Goal: Entertainment & Leisure: Consume media (video, audio)

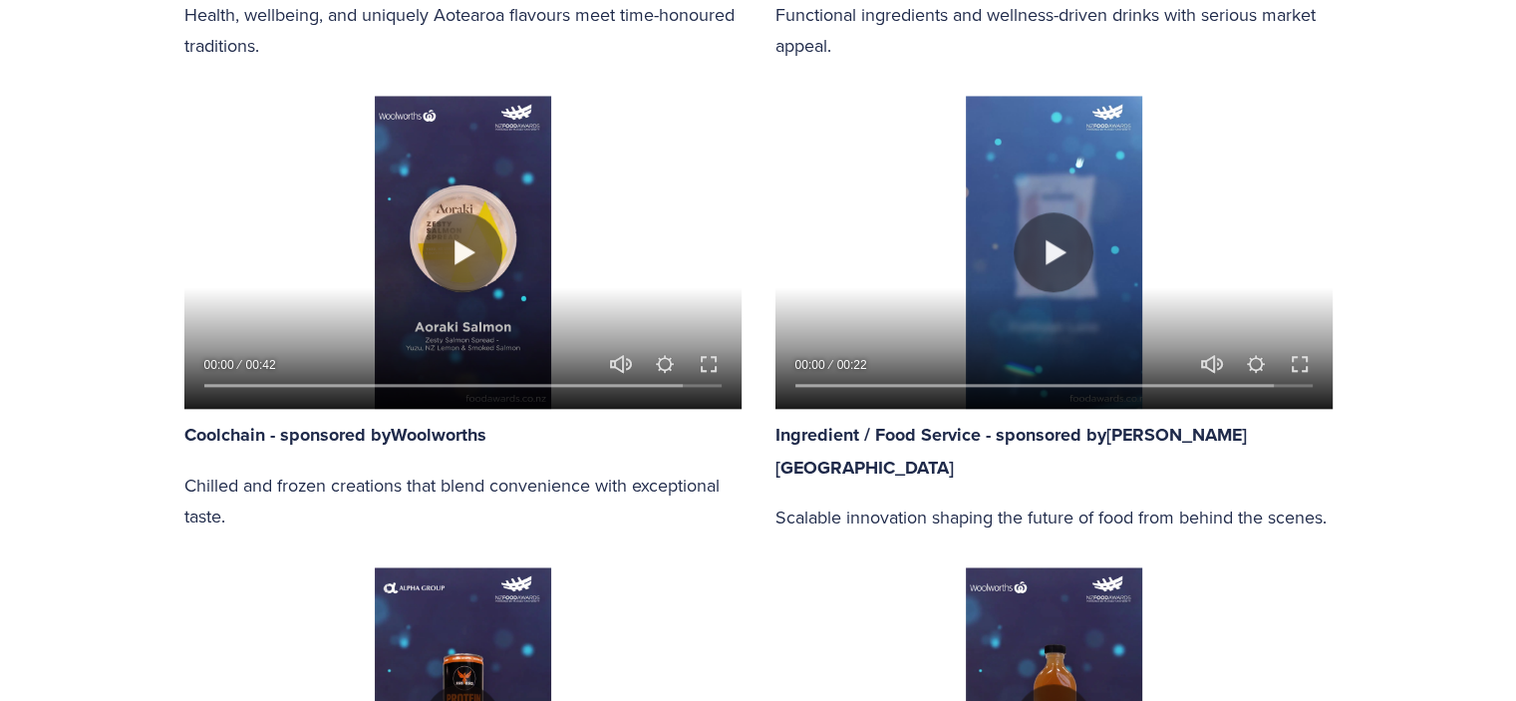
scroll to position [1993, 0]
click at [1057, 256] on button "Play" at bounding box center [1054, 252] width 80 height 80
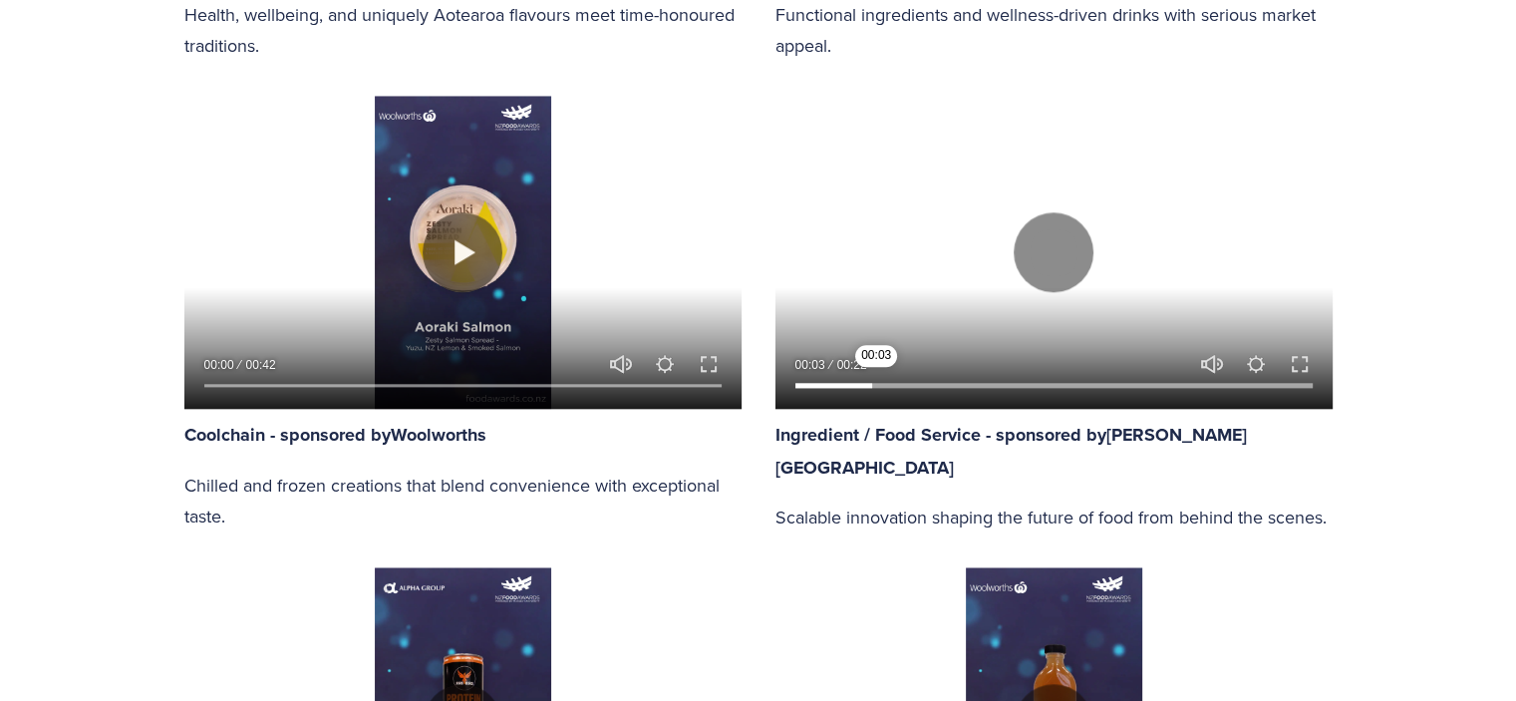
click at [876, 393] on input "Seek" at bounding box center [1053, 386] width 517 height 14
click at [973, 391] on input "Seek" at bounding box center [1053, 386] width 517 height 14
click at [1296, 366] on button "Exit fullscreen Enter fullscreen" at bounding box center [1300, 364] width 24 height 24
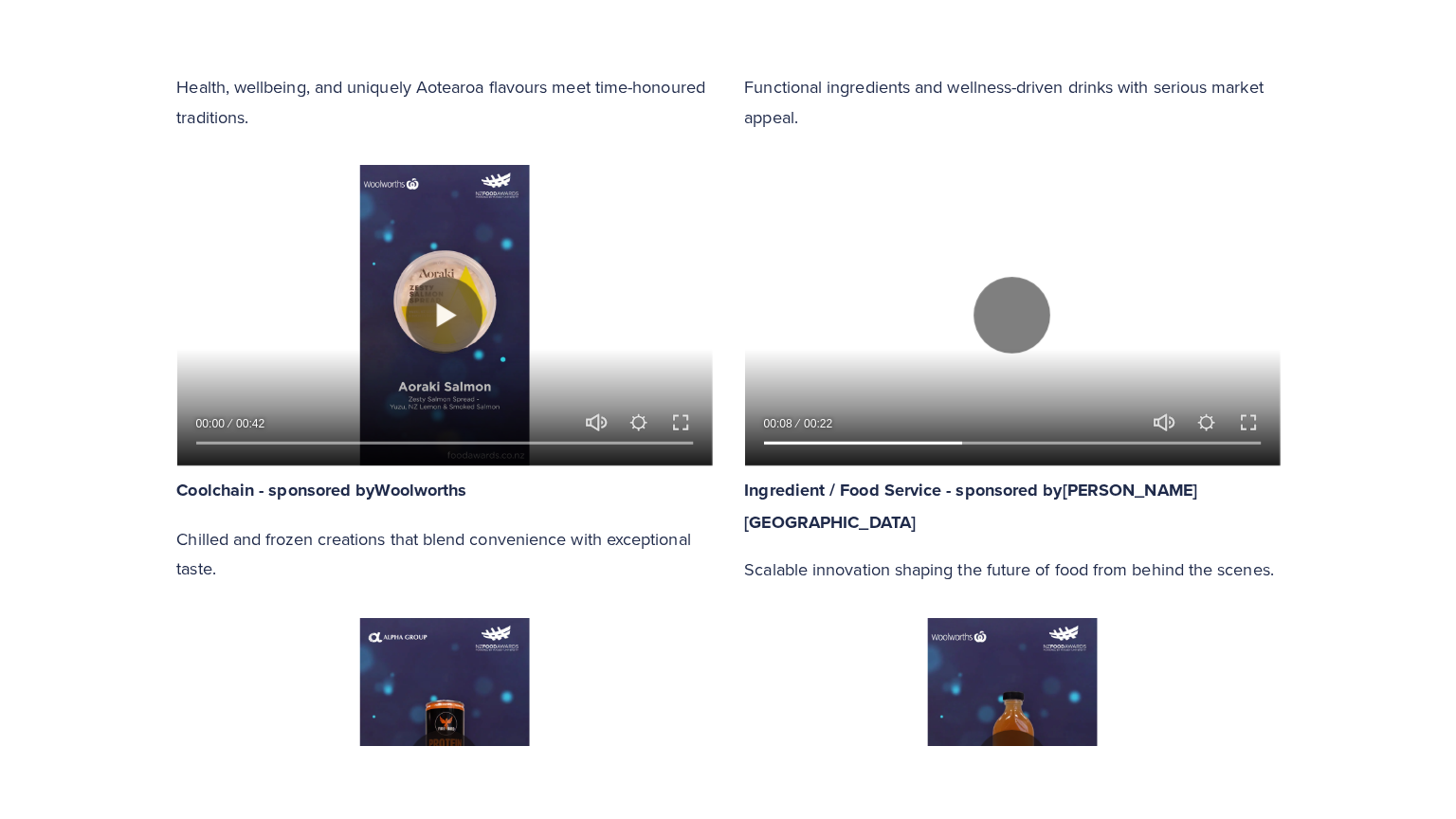
scroll to position [2010, 0]
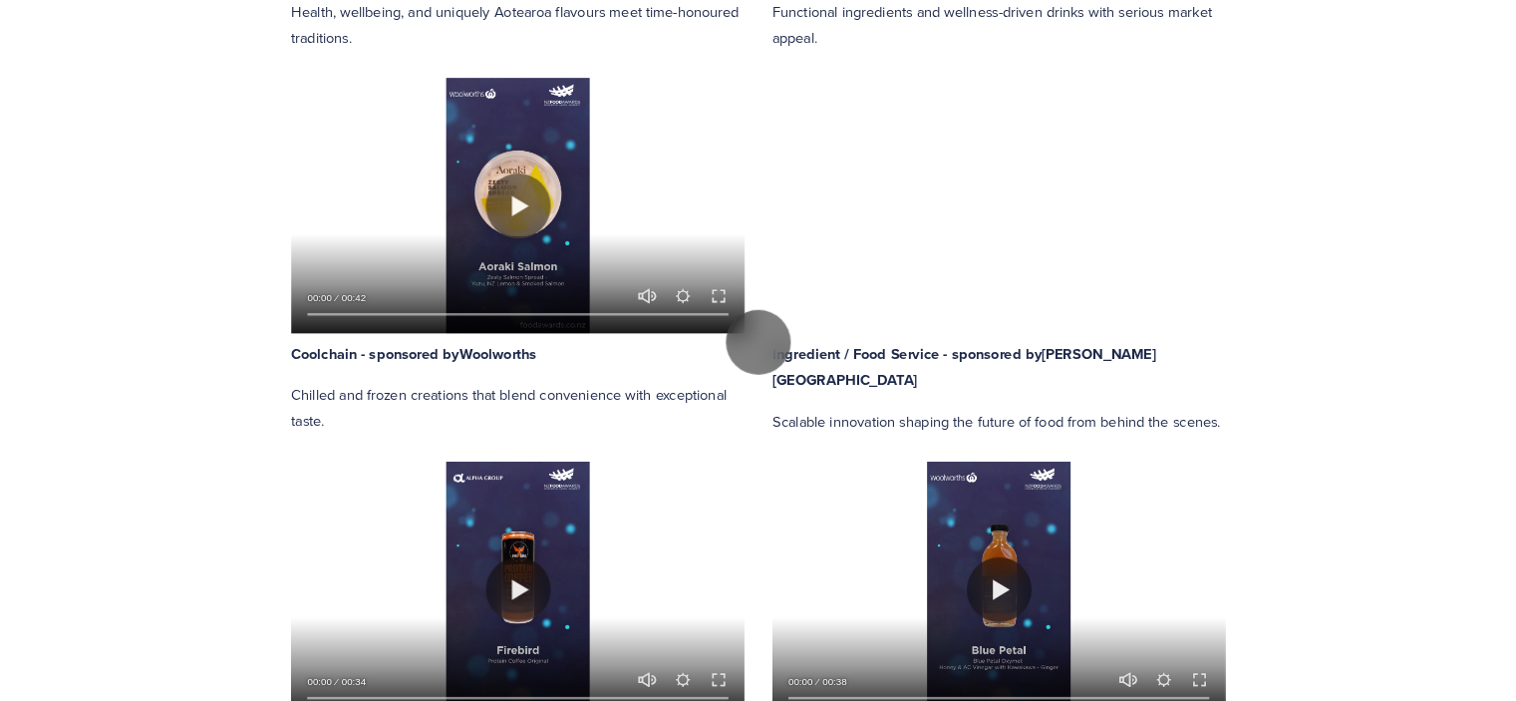
scroll to position [1993, 0]
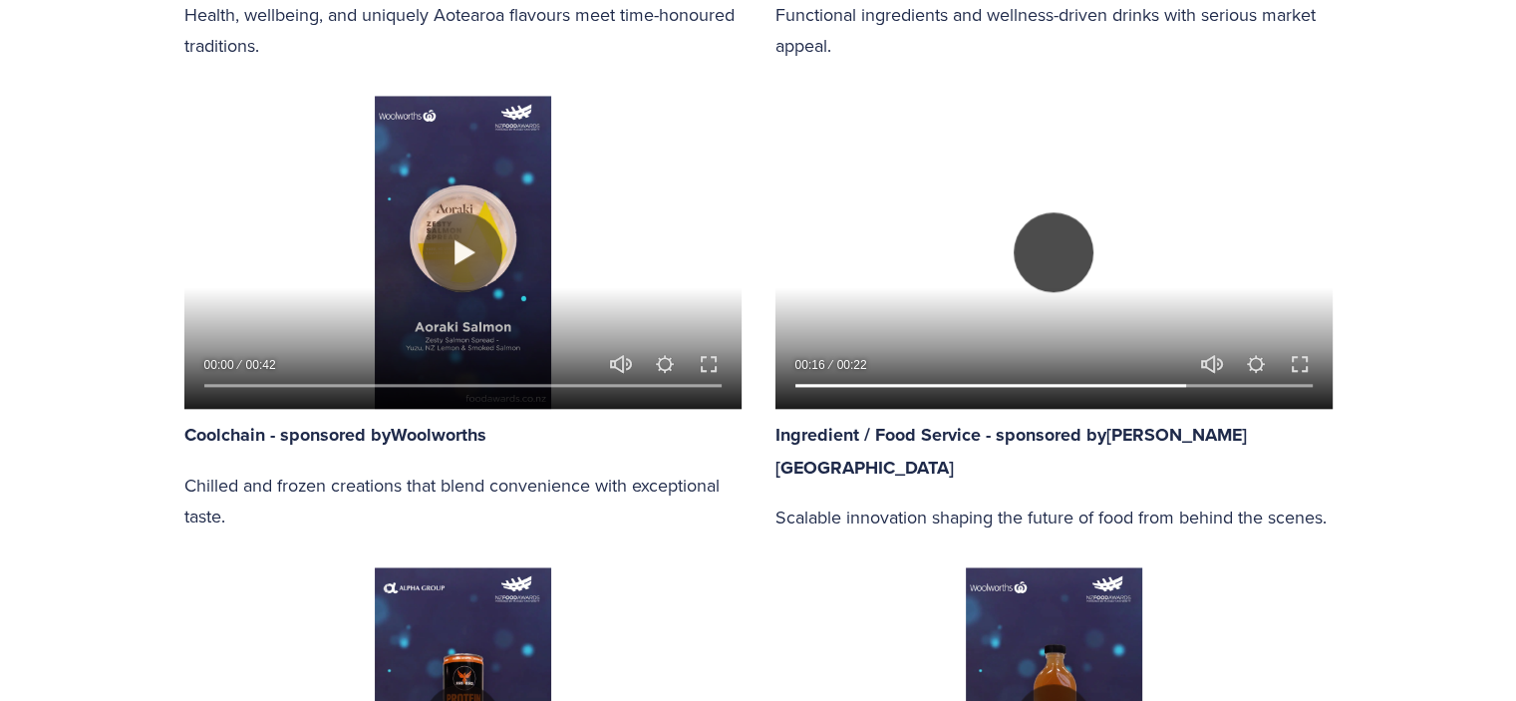
click at [1056, 250] on button "Play" at bounding box center [1054, 252] width 80 height 80
type input "76.63"
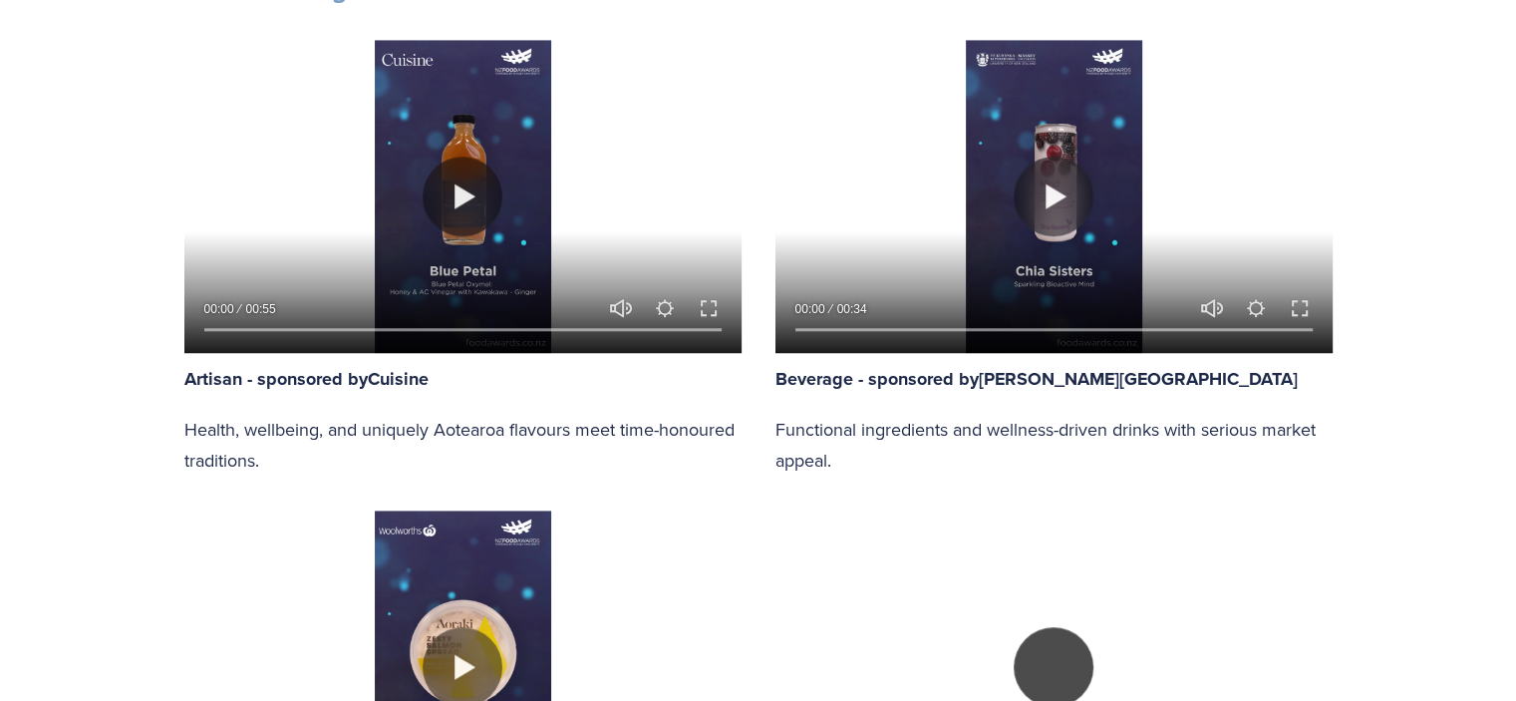
scroll to position [1595, 0]
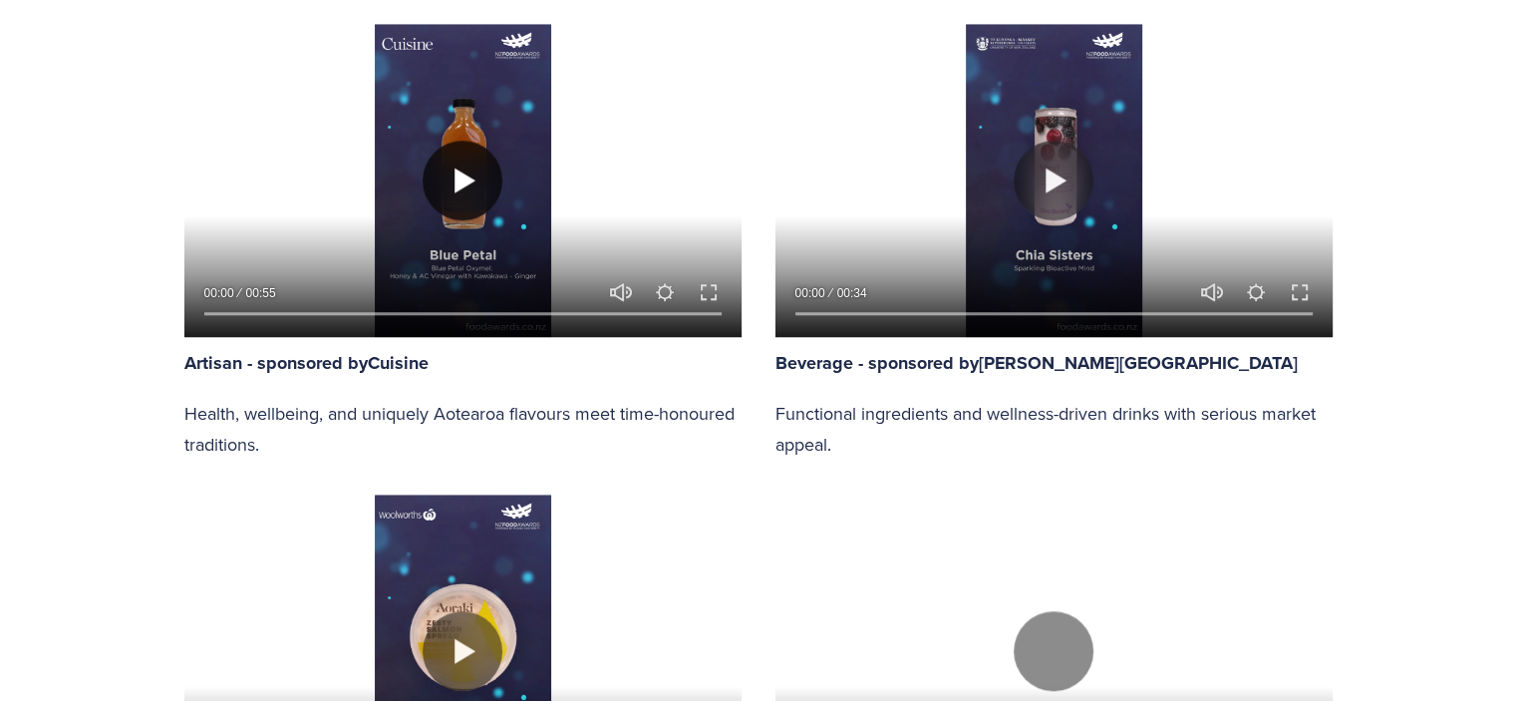
click at [449, 188] on button "Play" at bounding box center [463, 181] width 80 height 80
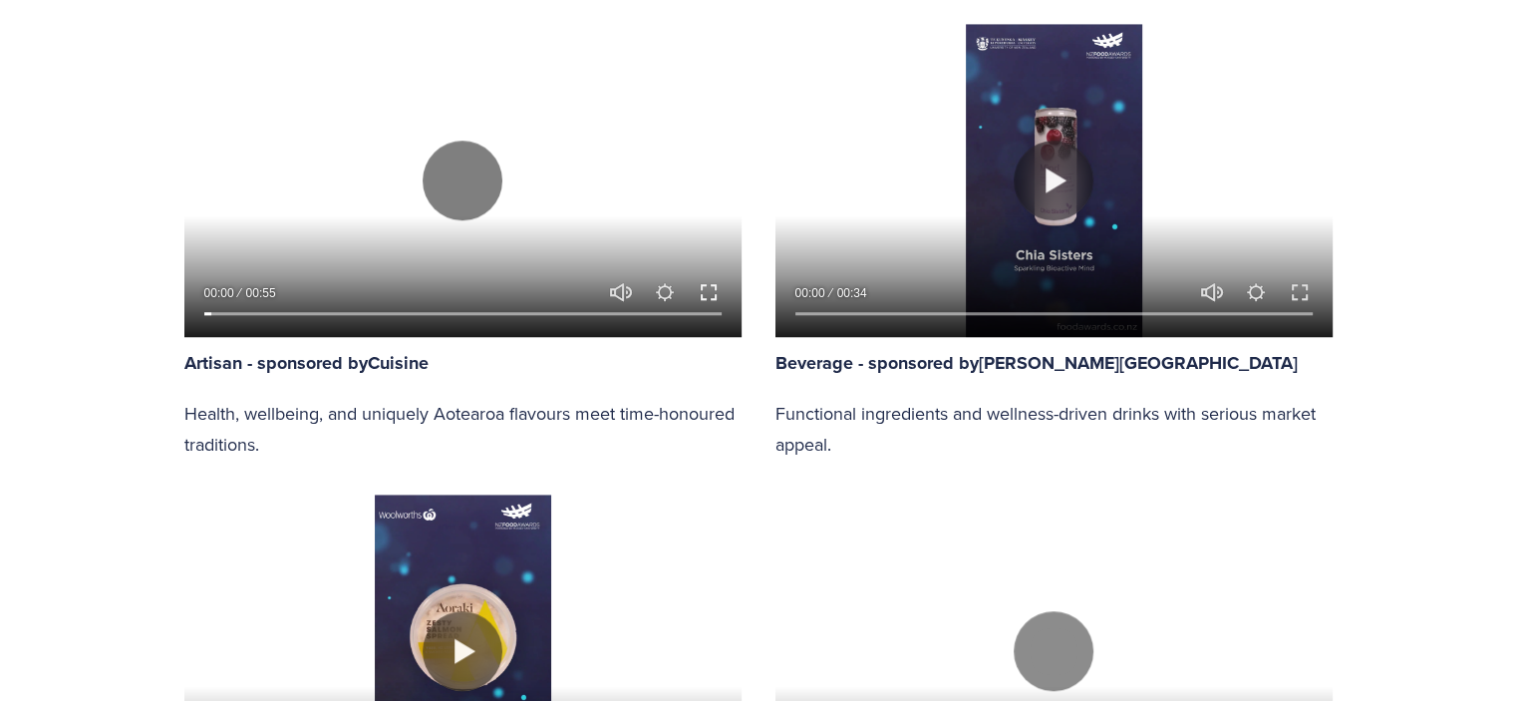
click at [714, 295] on button "Exit fullscreen Enter fullscreen" at bounding box center [709, 292] width 24 height 24
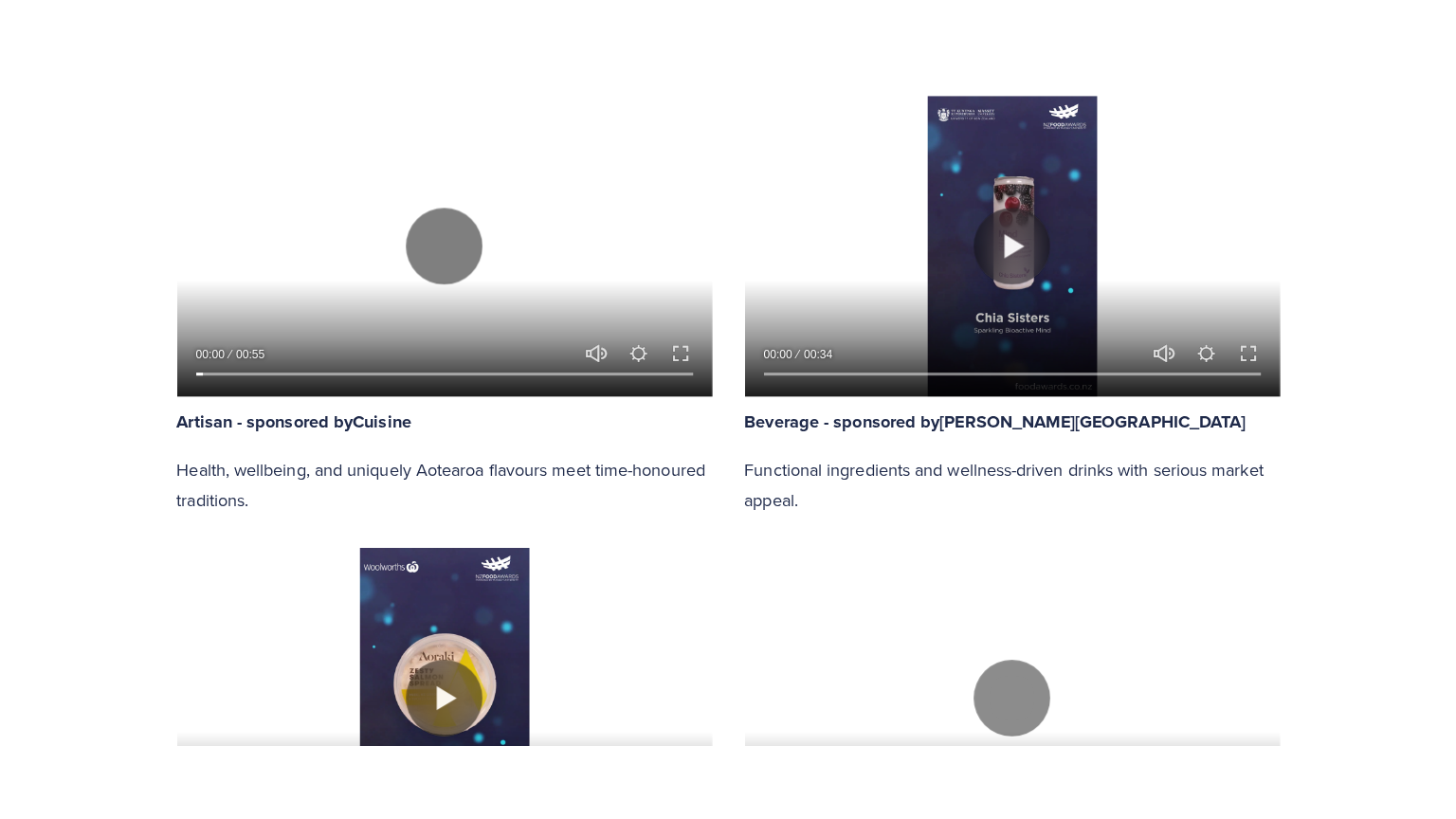
scroll to position [1630, 0]
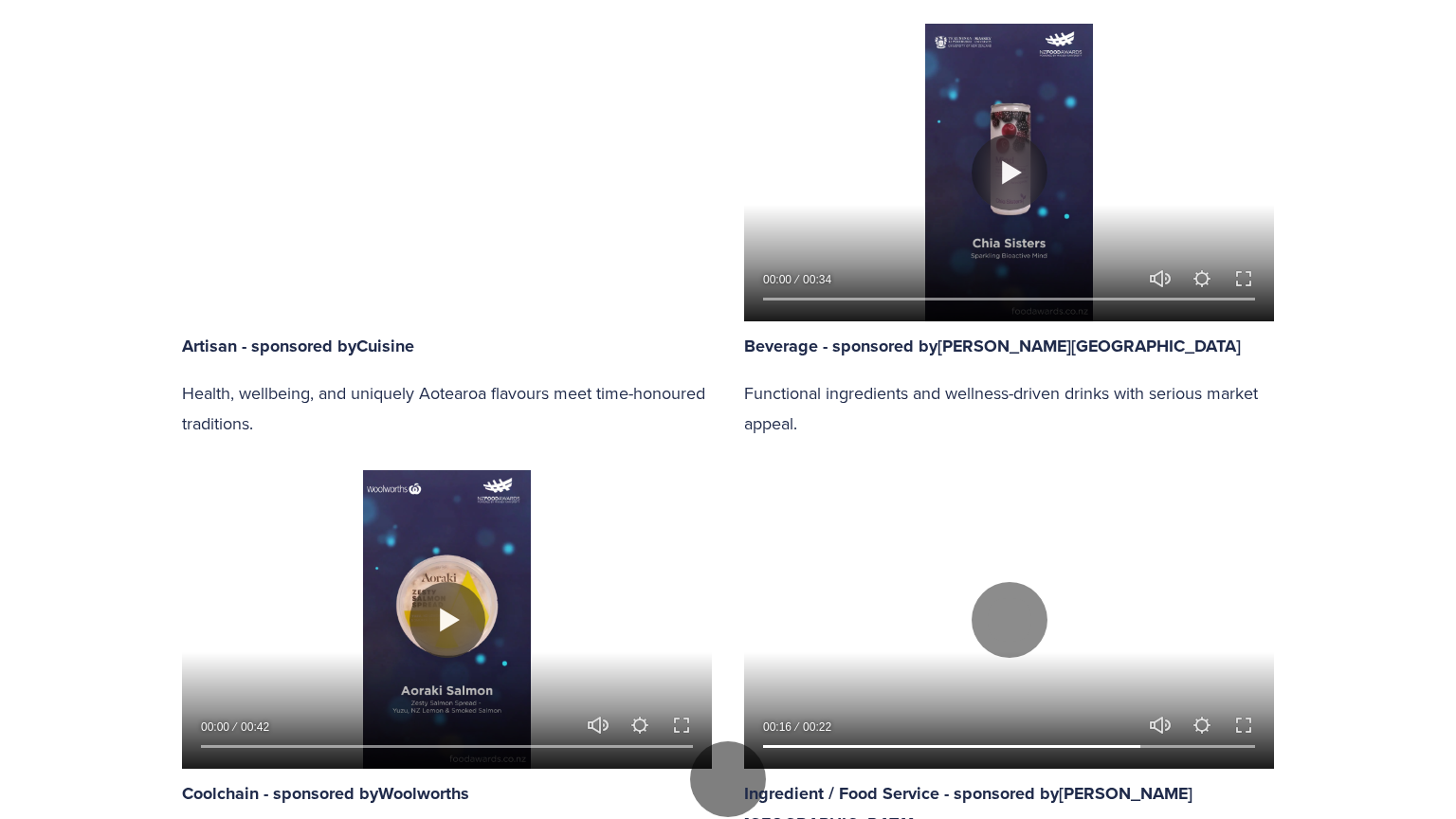
drag, startPoint x: 496, startPoint y: 790, endPoint x: 509, endPoint y: 792, distance: 13.2
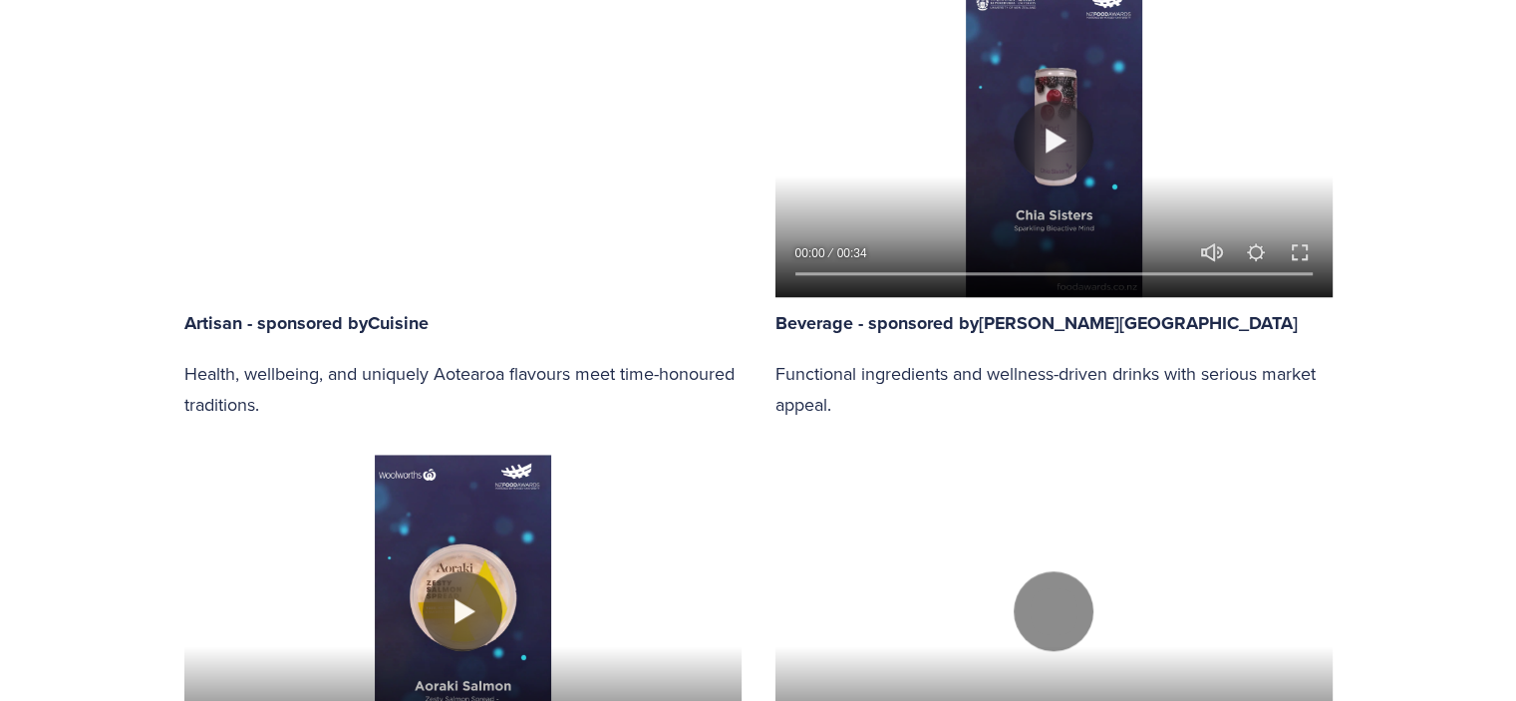
scroll to position [1495, 0]
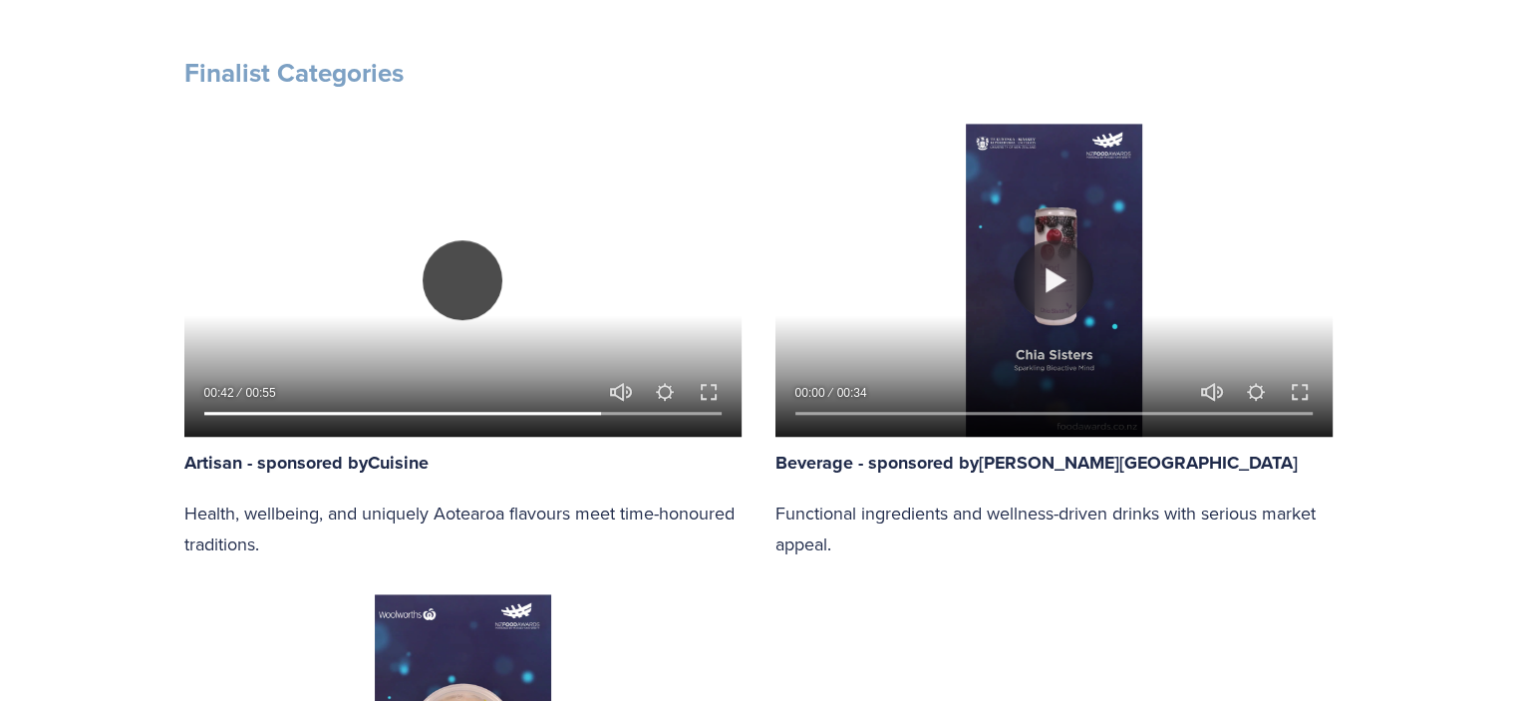
click at [467, 290] on button "Play" at bounding box center [463, 280] width 80 height 80
type input "76.89"
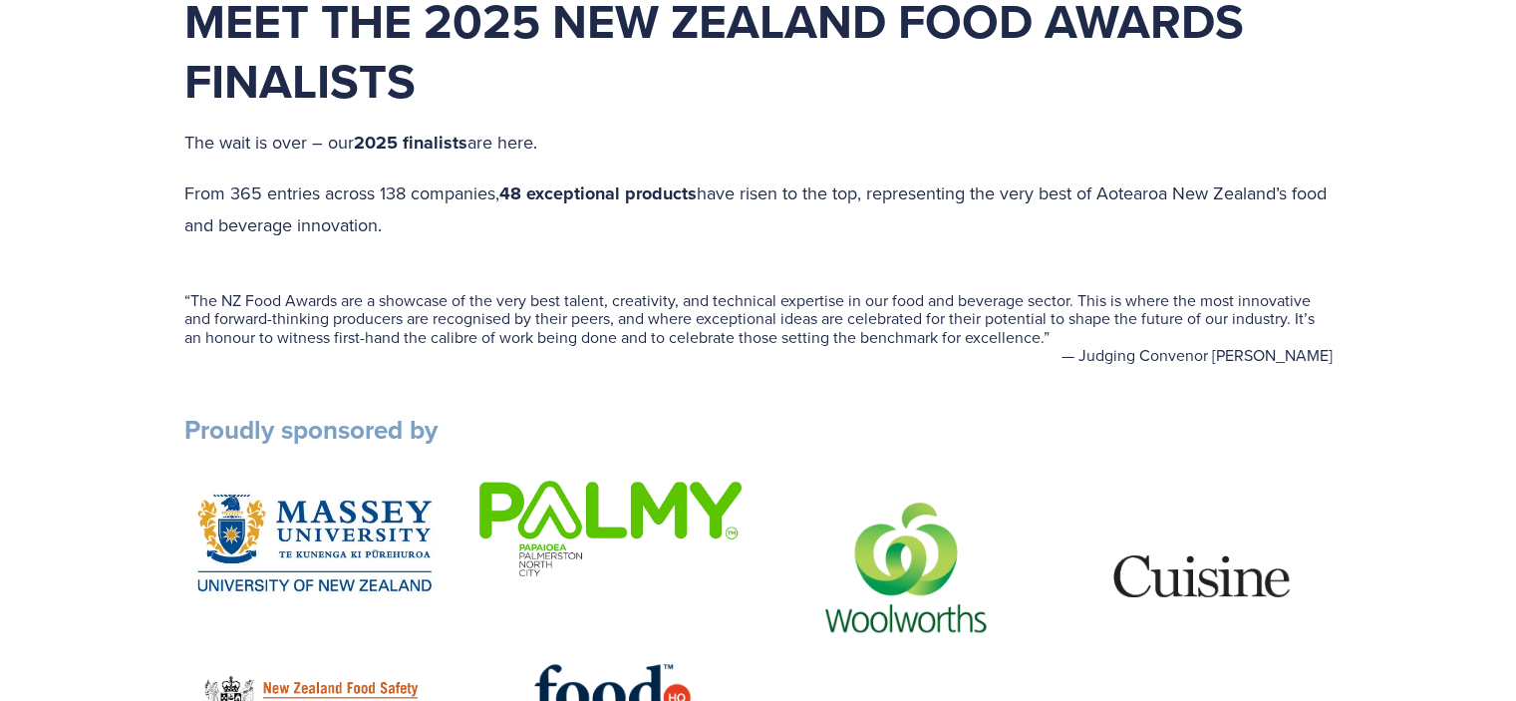
scroll to position [0, 0]
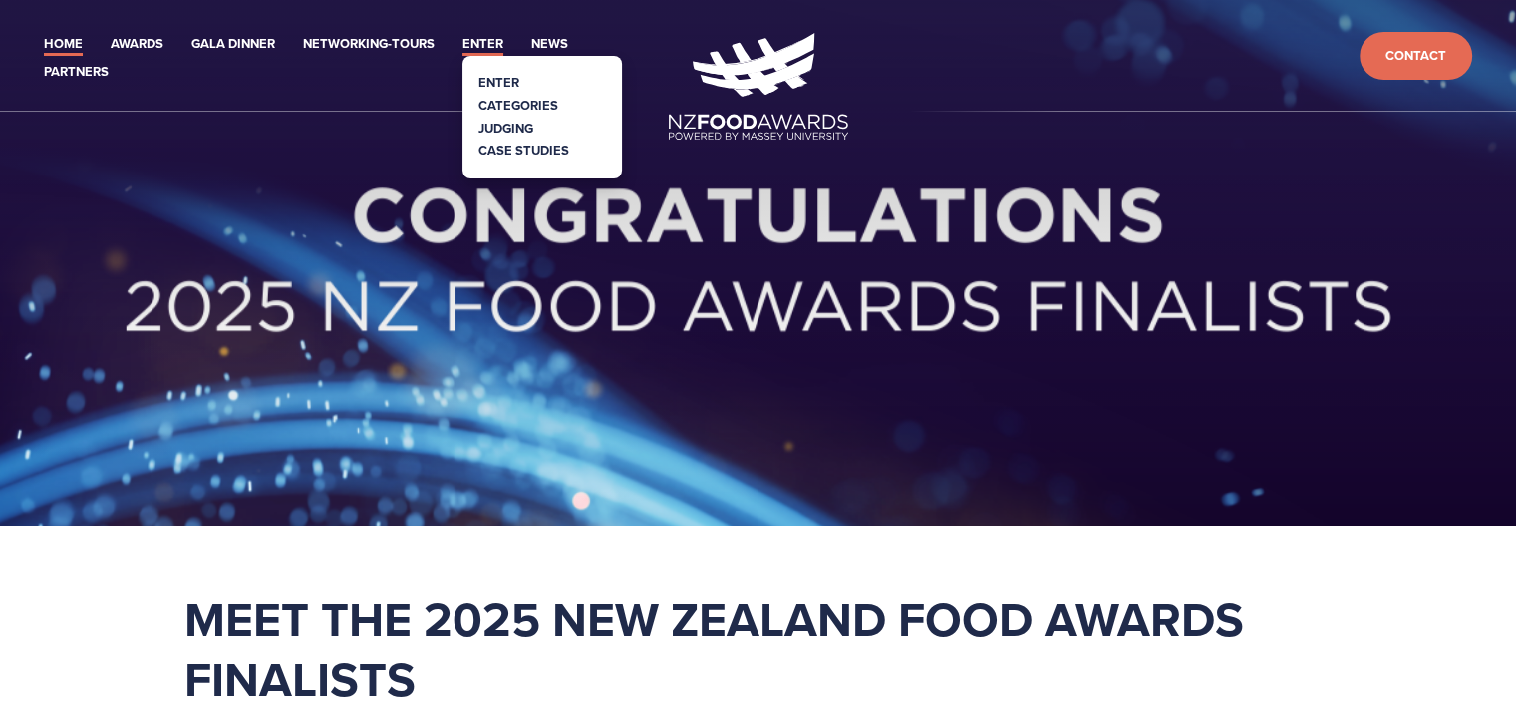
click at [476, 44] on link "Enter" at bounding box center [482, 44] width 41 height 23
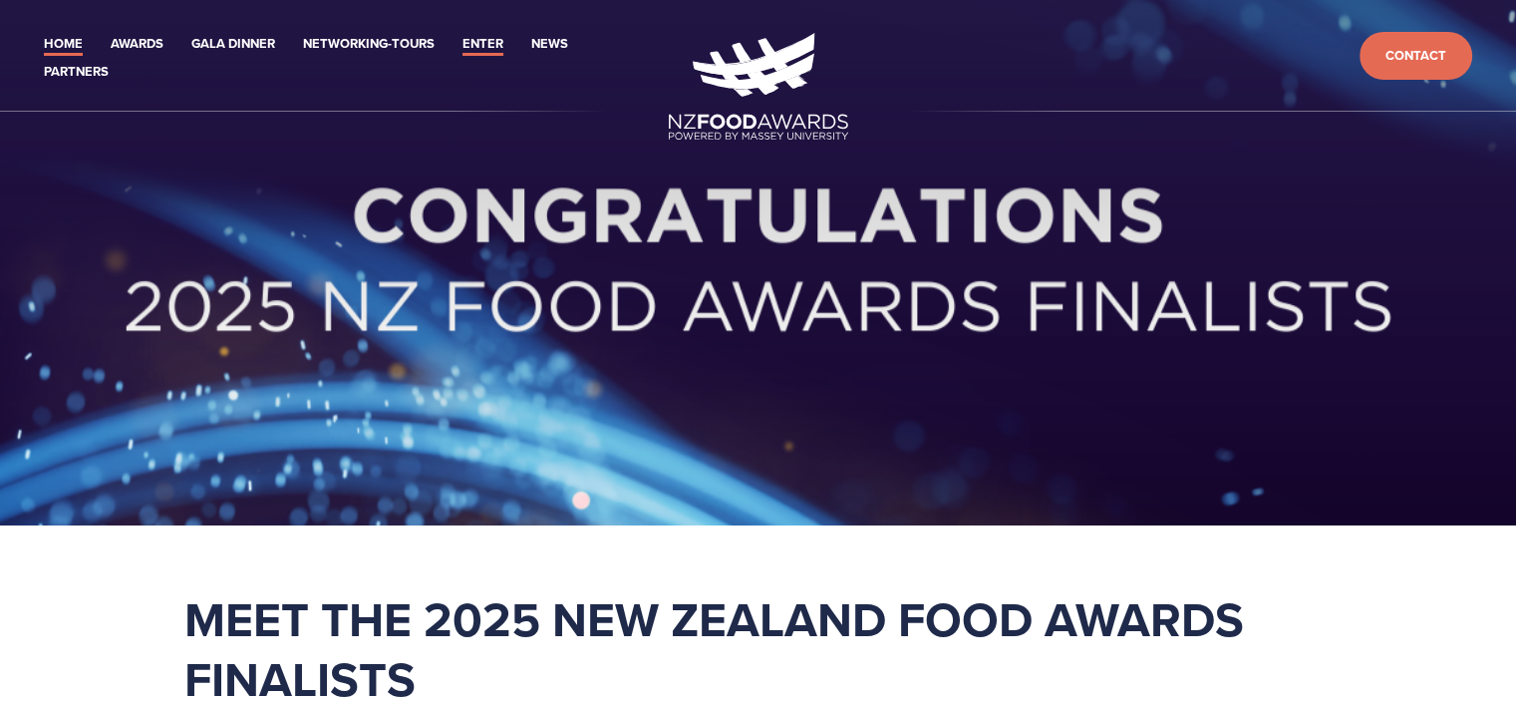
scroll to position [399, 0]
